Goal: Task Accomplishment & Management: Use online tool/utility

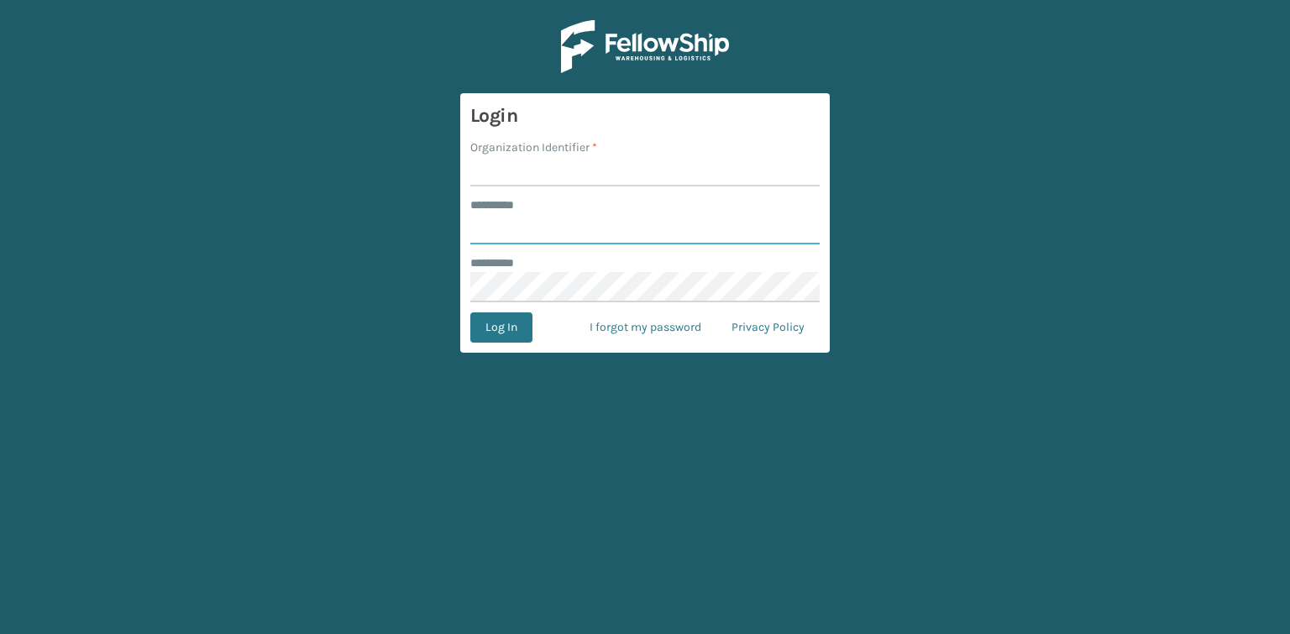
type input "*******"
drag, startPoint x: 517, startPoint y: 178, endPoint x: 524, endPoint y: 186, distance: 10.1
click at [517, 178] on input "Organization Identifier *" at bounding box center [644, 171] width 349 height 30
type input "REMCO COSTCO"
click at [500, 334] on button "Log In" at bounding box center [501, 327] width 62 height 30
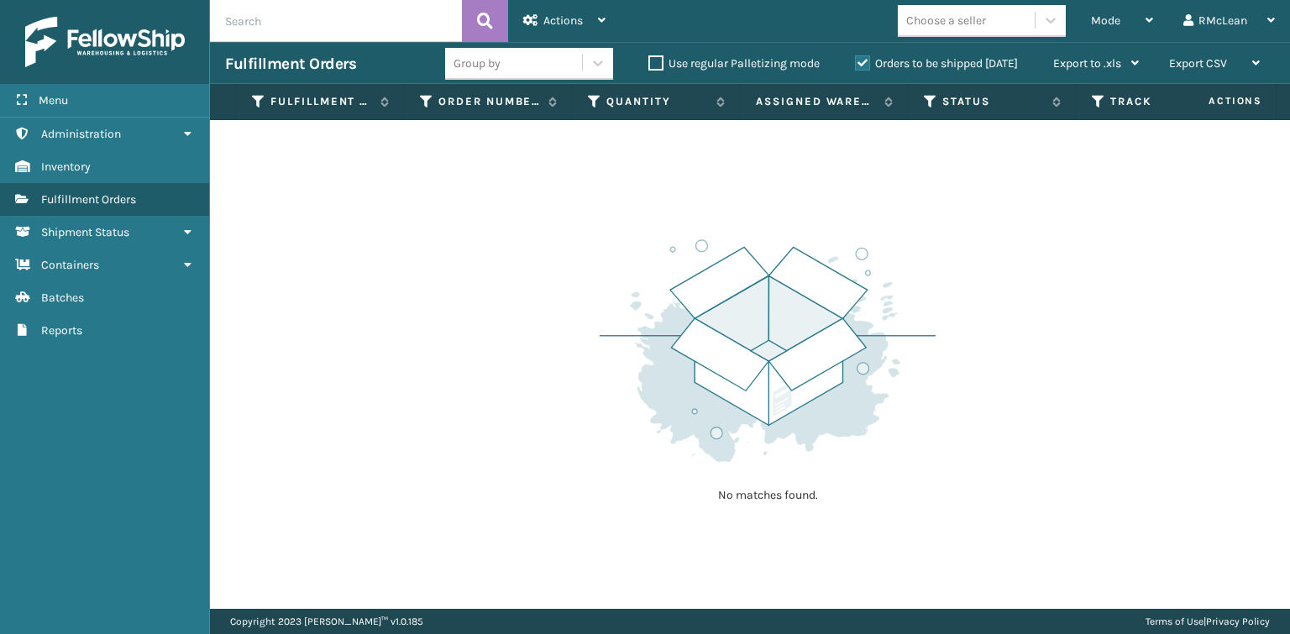
click at [855, 61] on label "Orders to be shipped [DATE]" at bounding box center [936, 63] width 163 height 14
click at [855, 61] on input "Orders to be shipped [DATE]" at bounding box center [855, 59] width 1 height 11
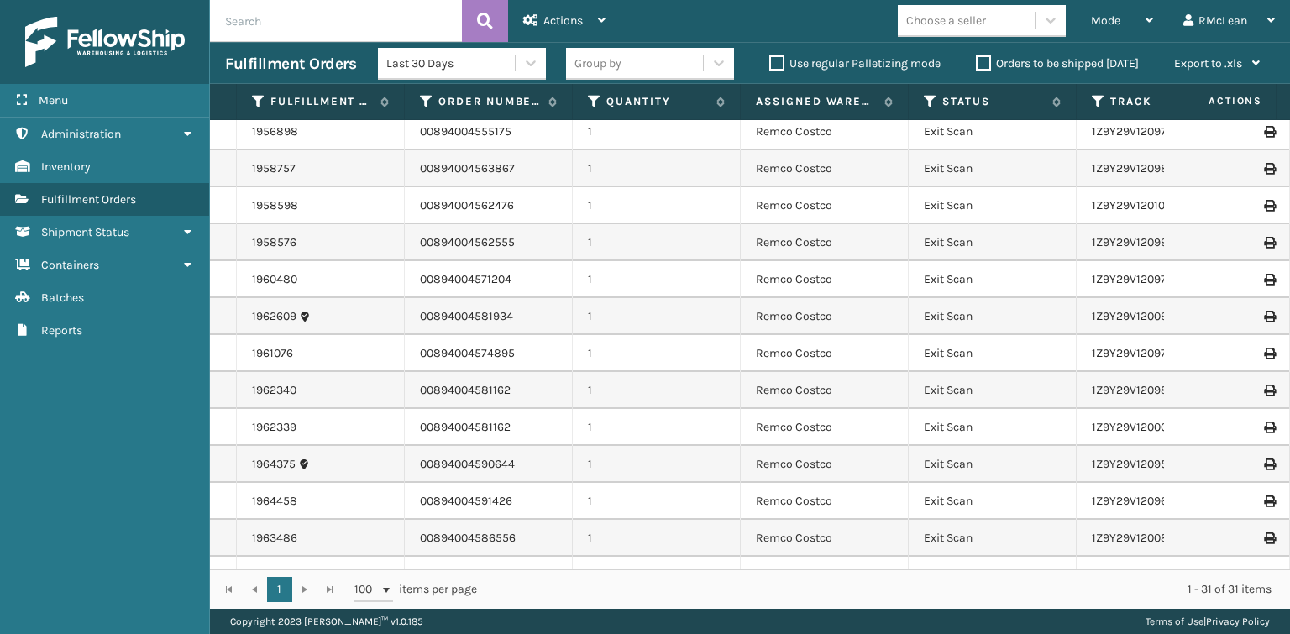
scroll to position [336, 0]
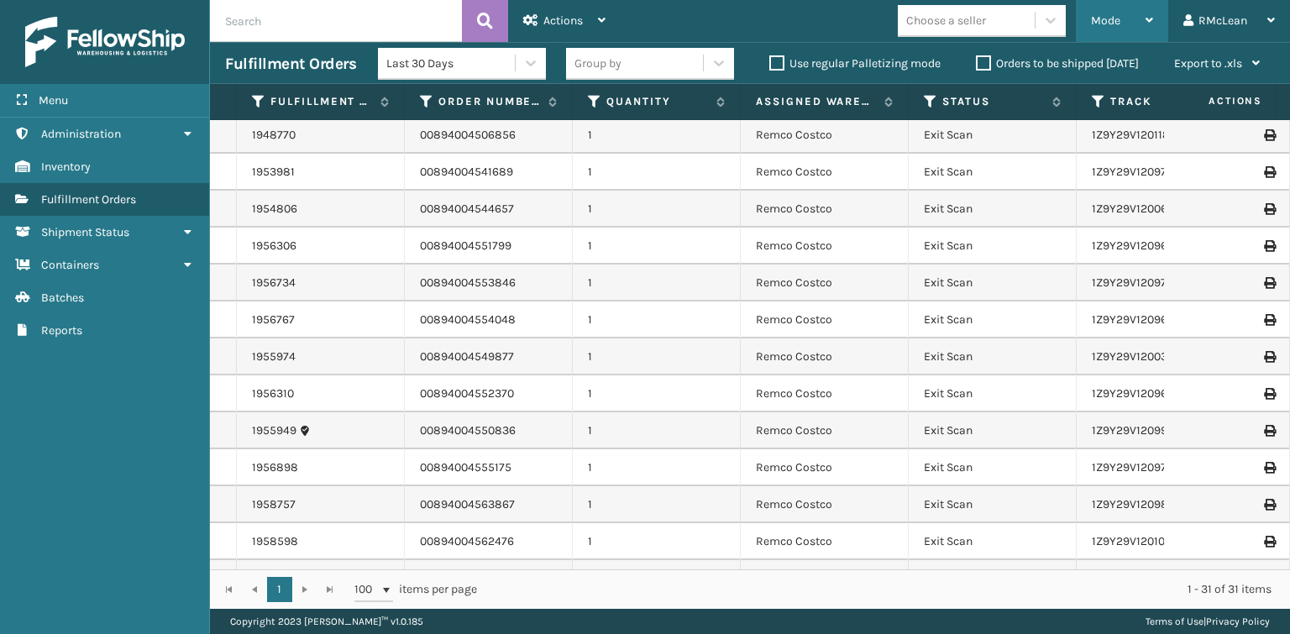
click at [1105, 22] on span "Mode" at bounding box center [1105, 20] width 29 height 14
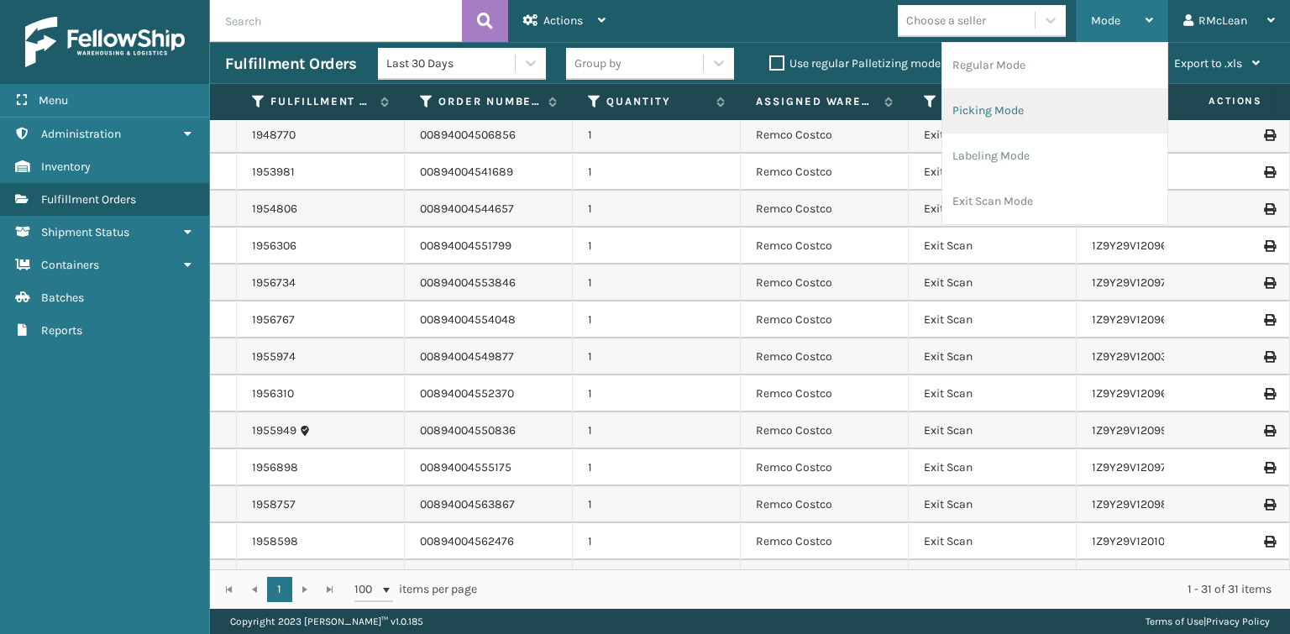
click at [994, 117] on li "Picking Mode" at bounding box center [1054, 110] width 225 height 45
